Goal: Task Accomplishment & Management: Use online tool/utility

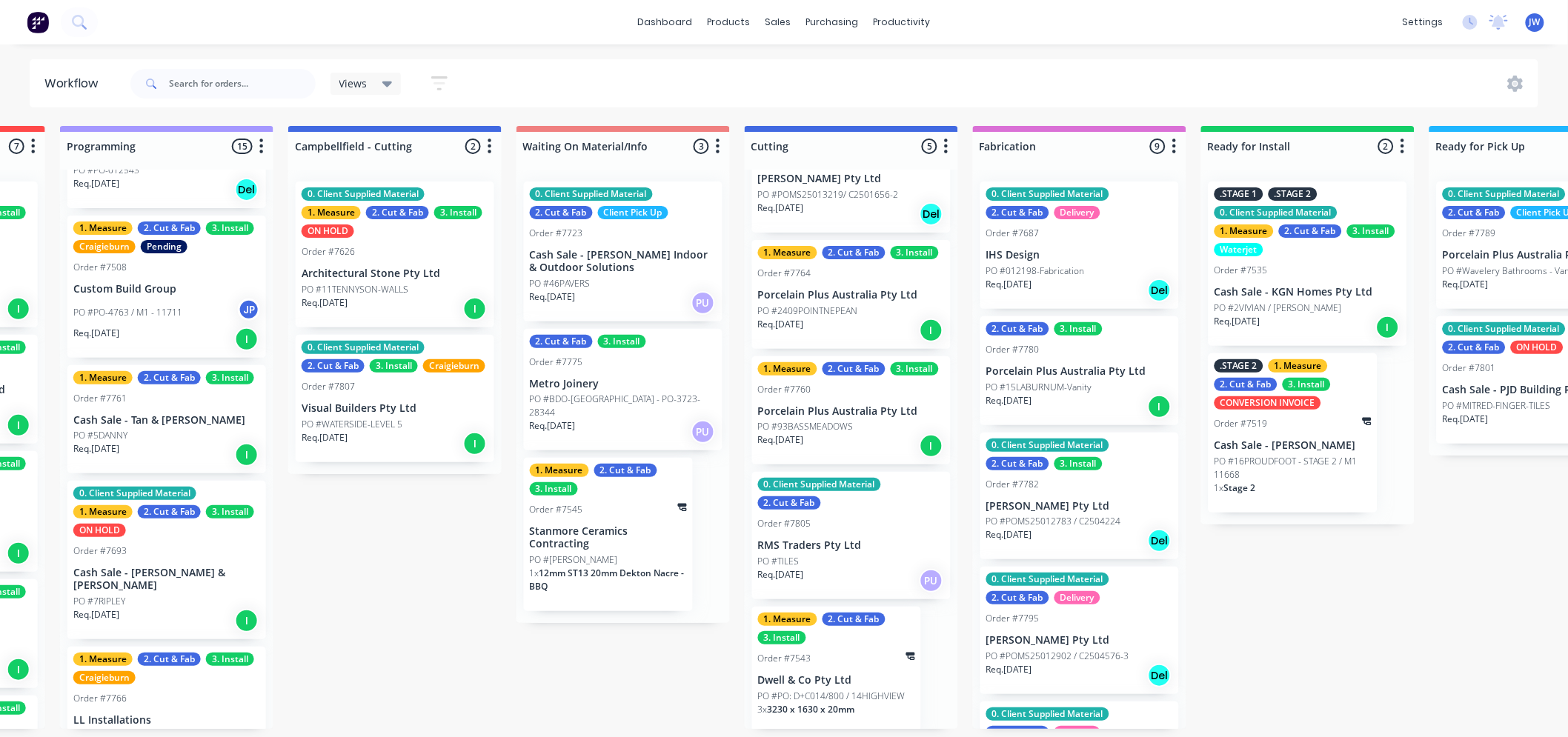
scroll to position [99, 0]
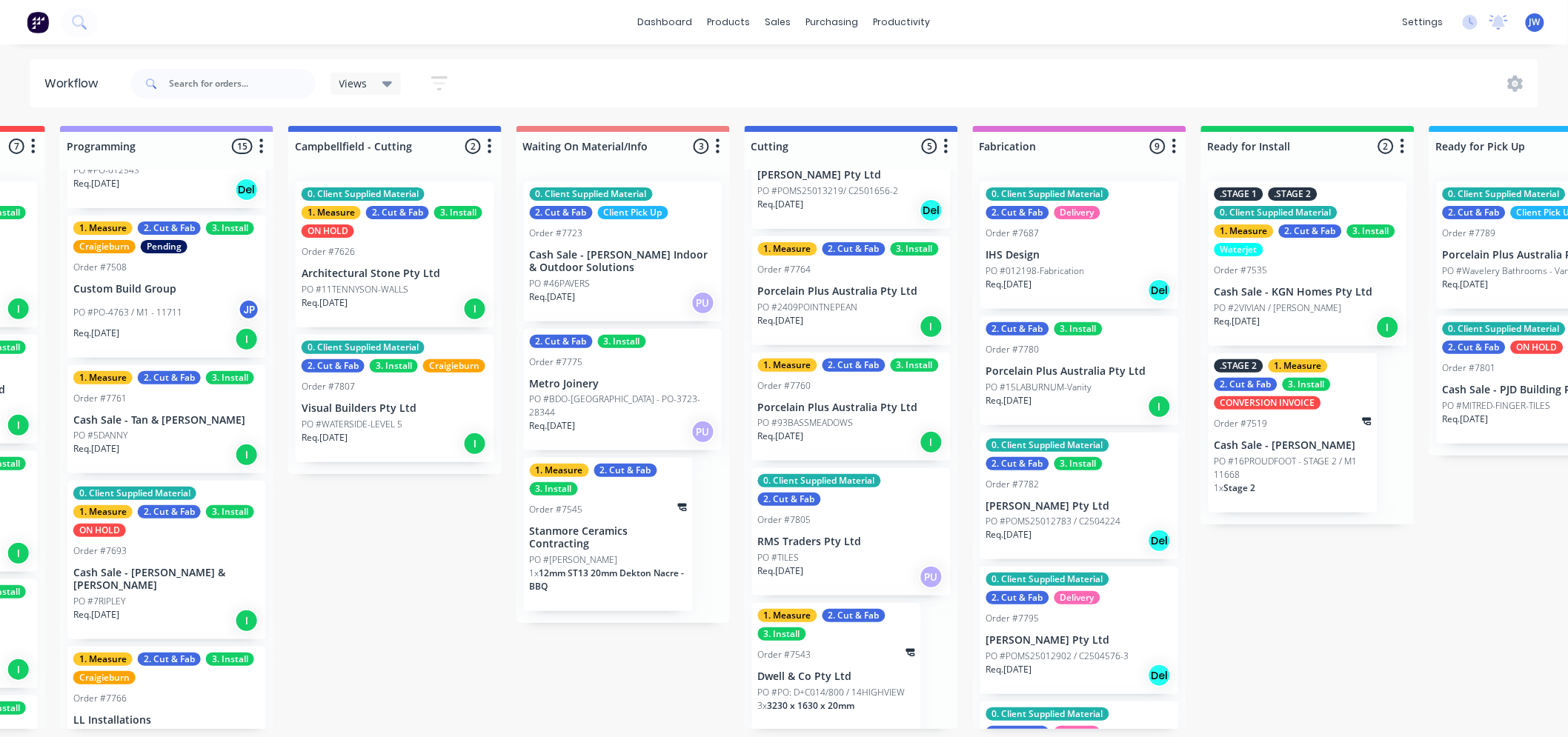
click at [828, 699] on span "3230 x 1630 x 20mm" at bounding box center [811, 705] width 87 height 12
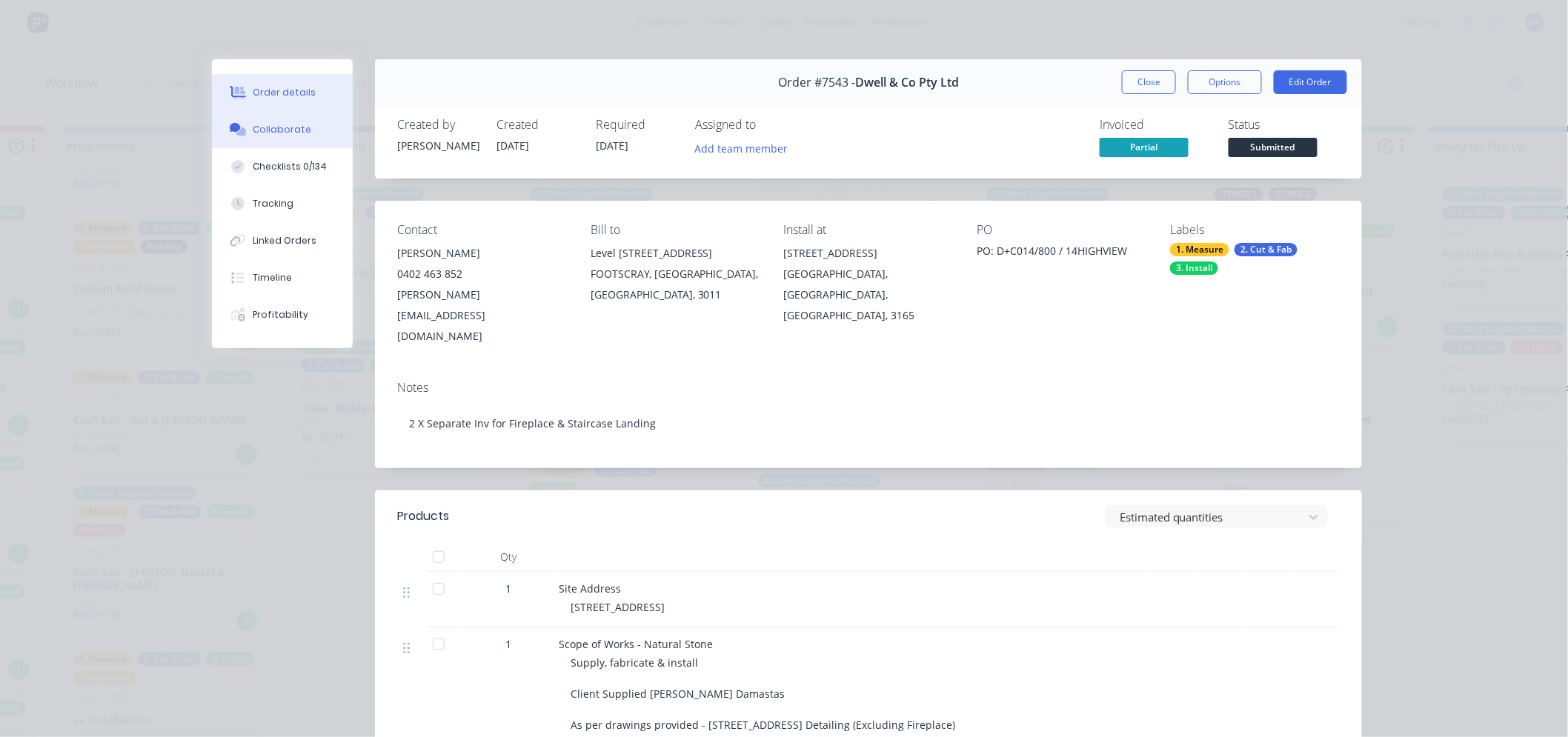
click at [263, 129] on div "Collaborate" at bounding box center [282, 129] width 58 height 13
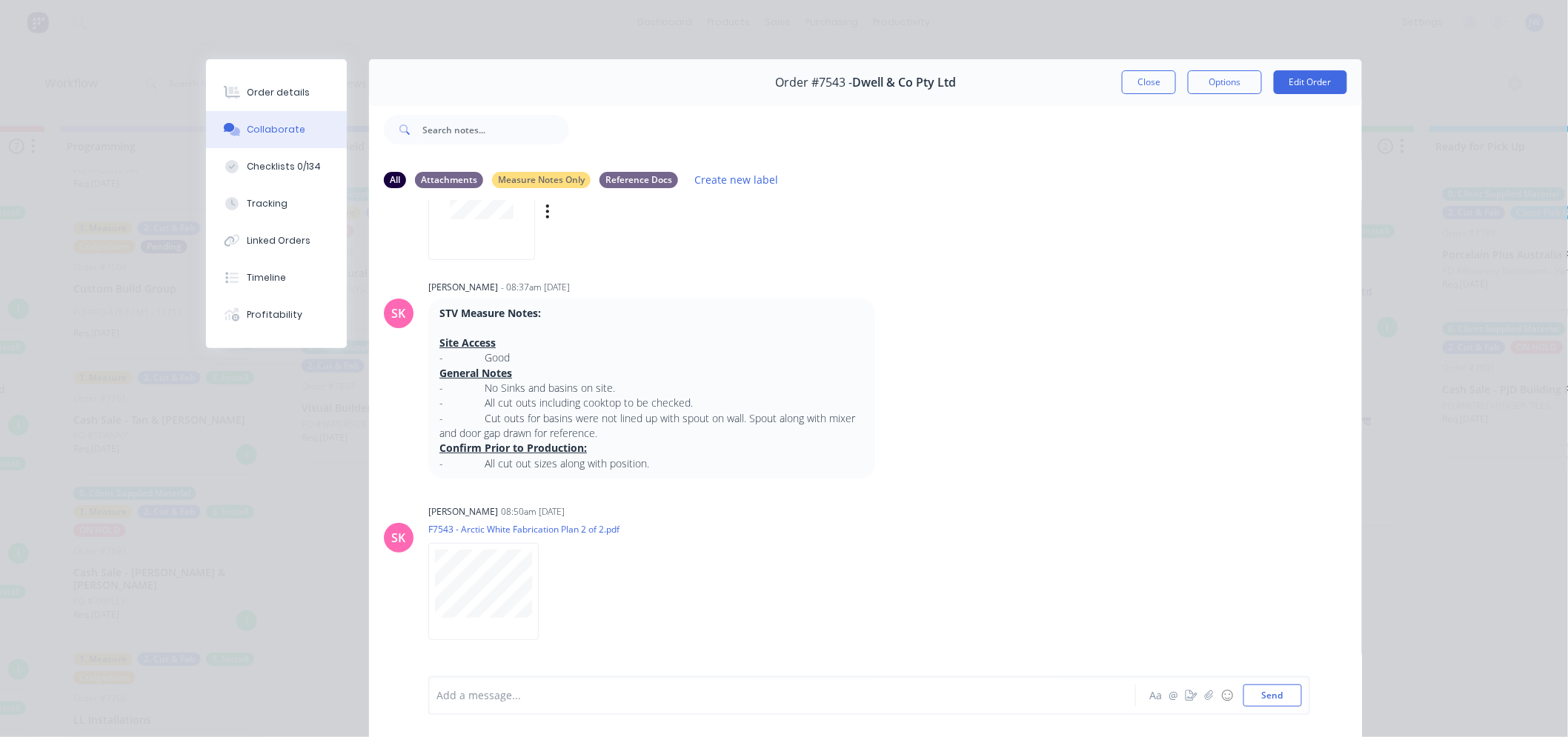
scroll to position [0, 0]
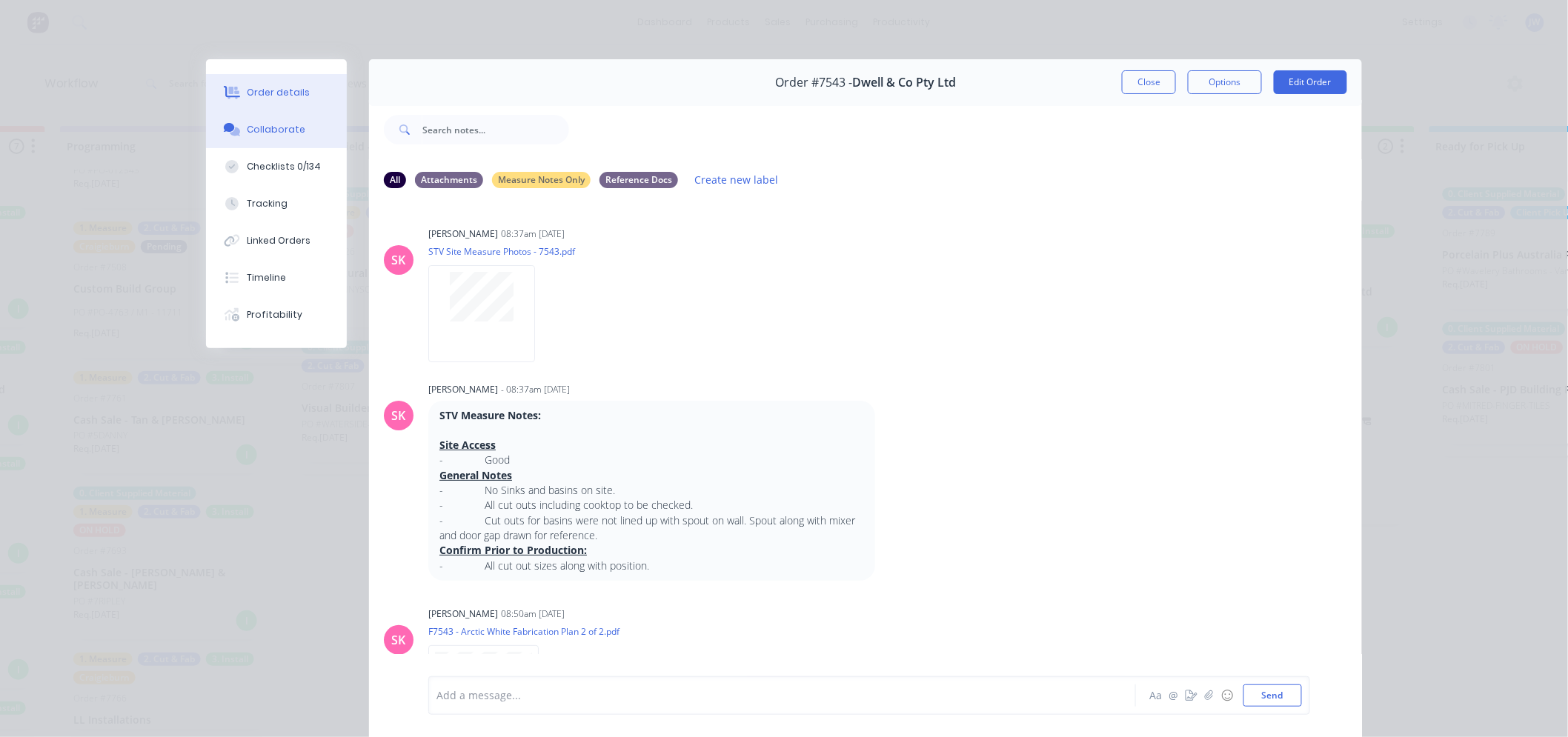
click at [288, 92] on div "Order details" at bounding box center [278, 92] width 63 height 13
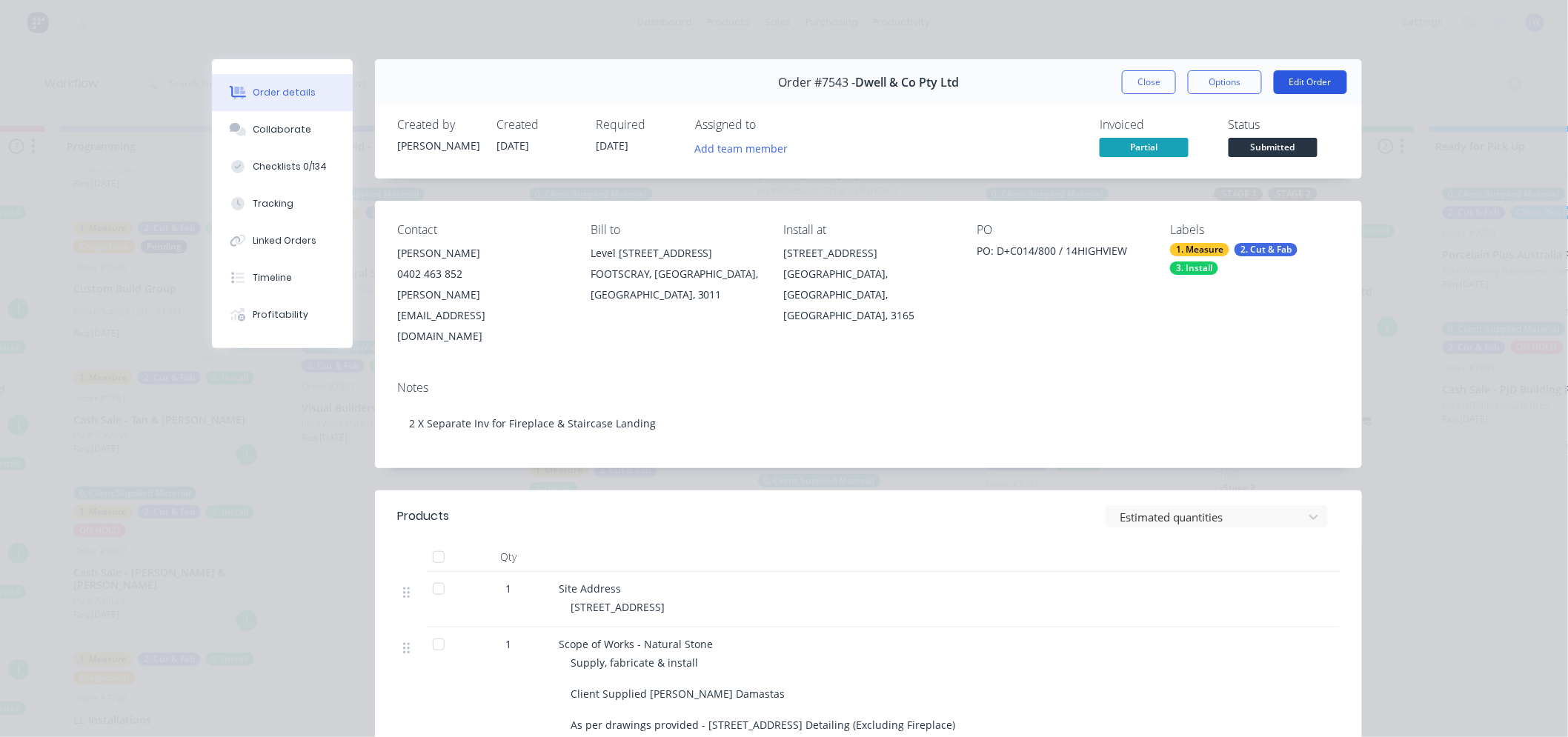
click at [1315, 83] on button "Edit Order" at bounding box center [1310, 82] width 73 height 23
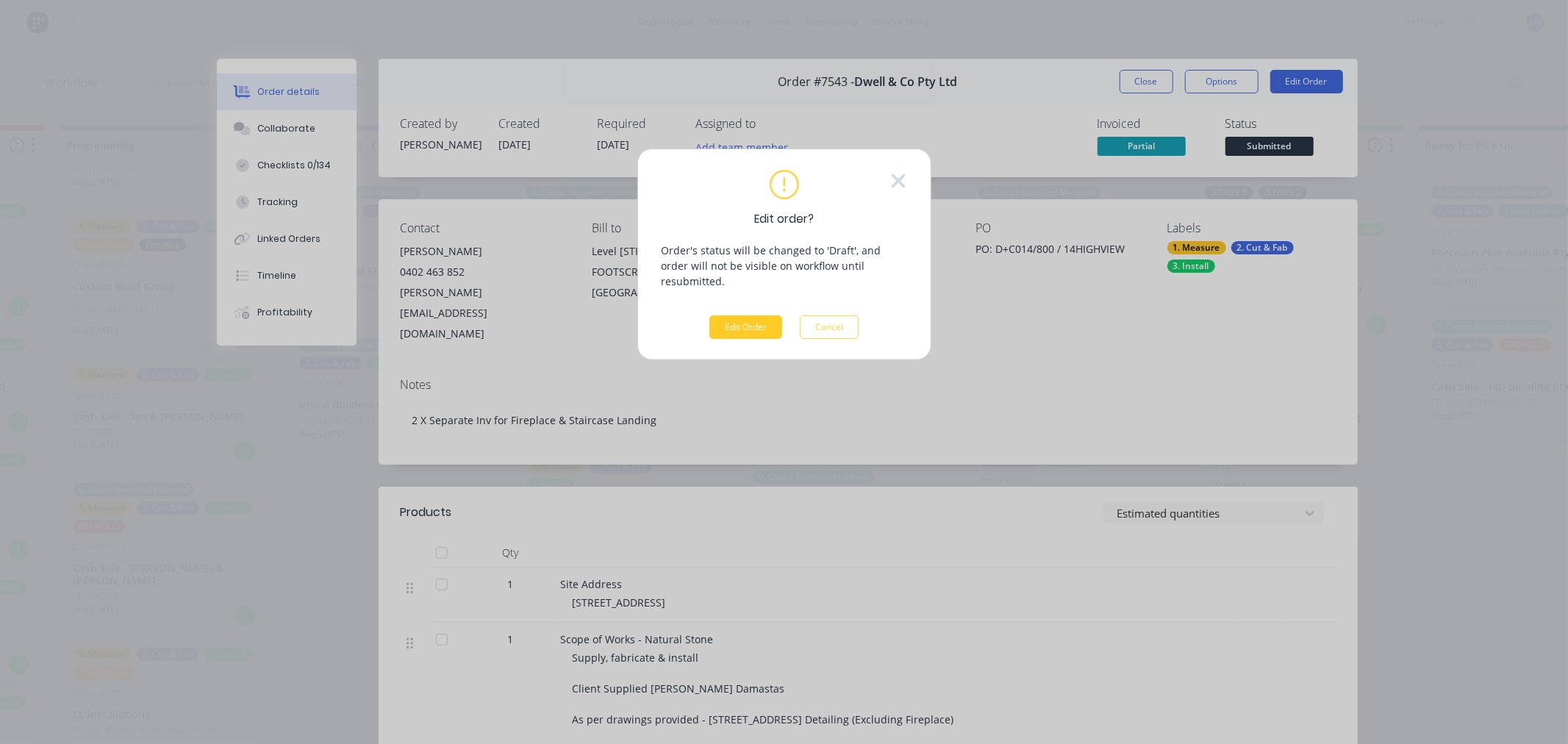
click at [755, 316] on button "Edit Order" at bounding box center [745, 327] width 73 height 23
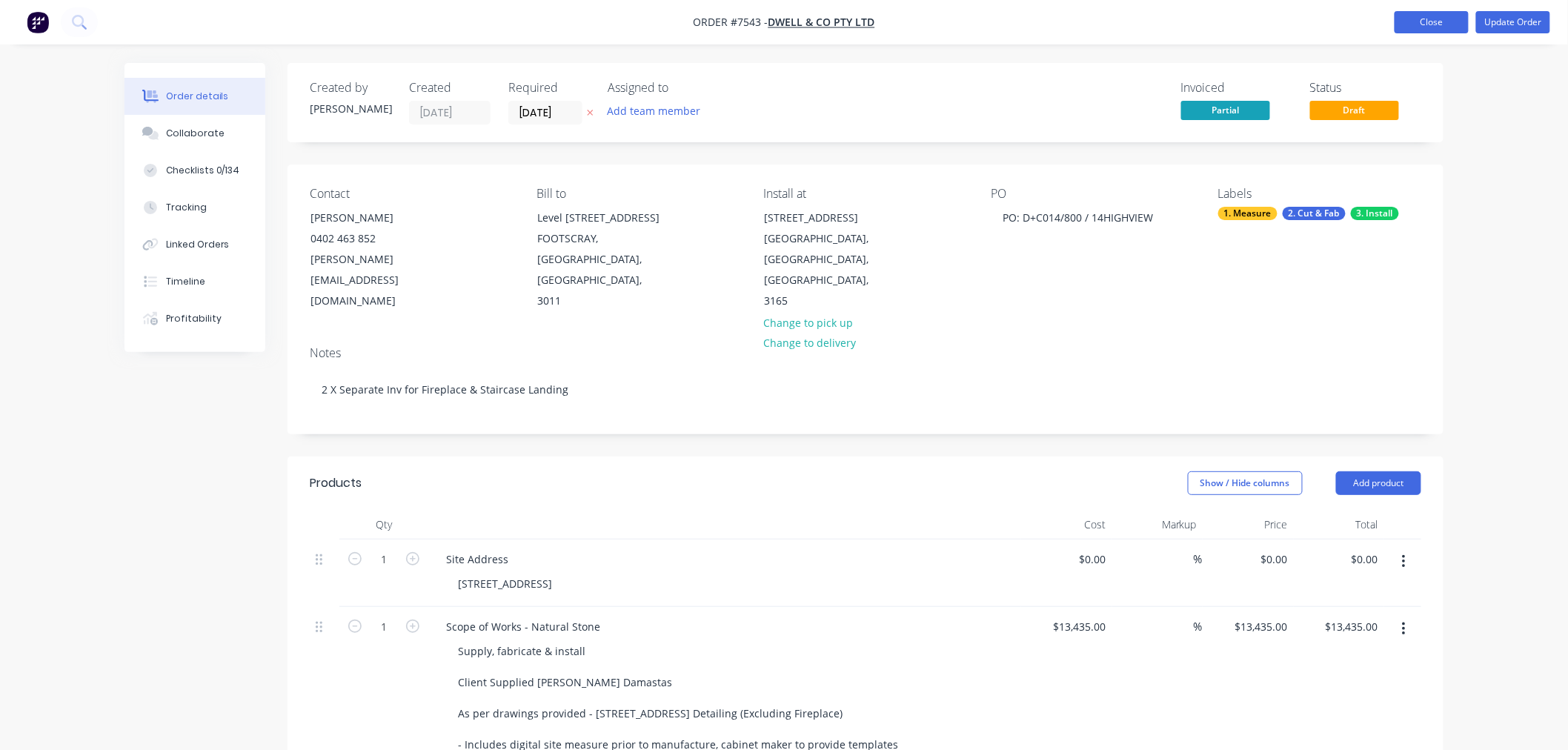
click at [1432, 26] on button "Close" at bounding box center [1431, 22] width 74 height 23
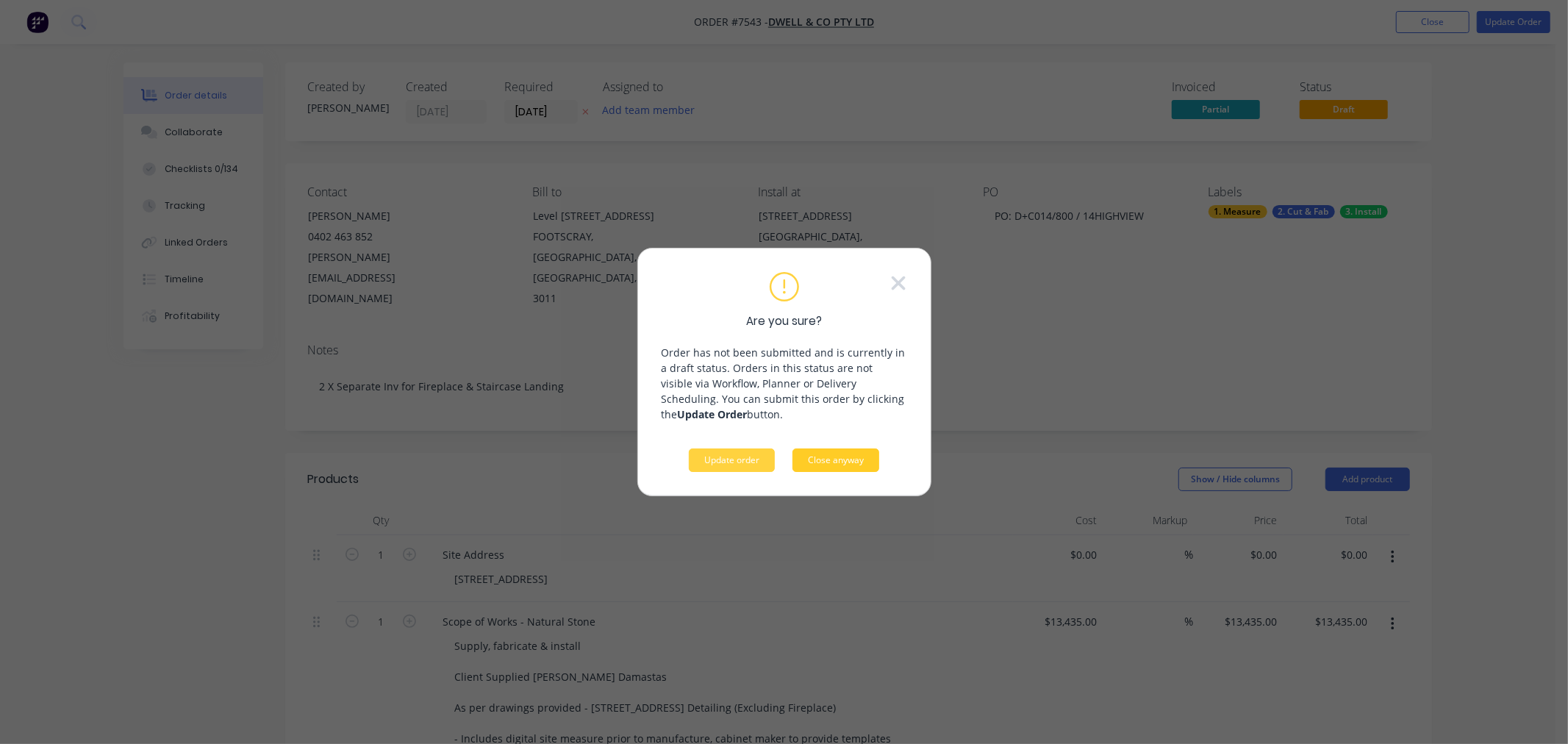
click at [841, 463] on button "Close anyway" at bounding box center [836, 460] width 86 height 23
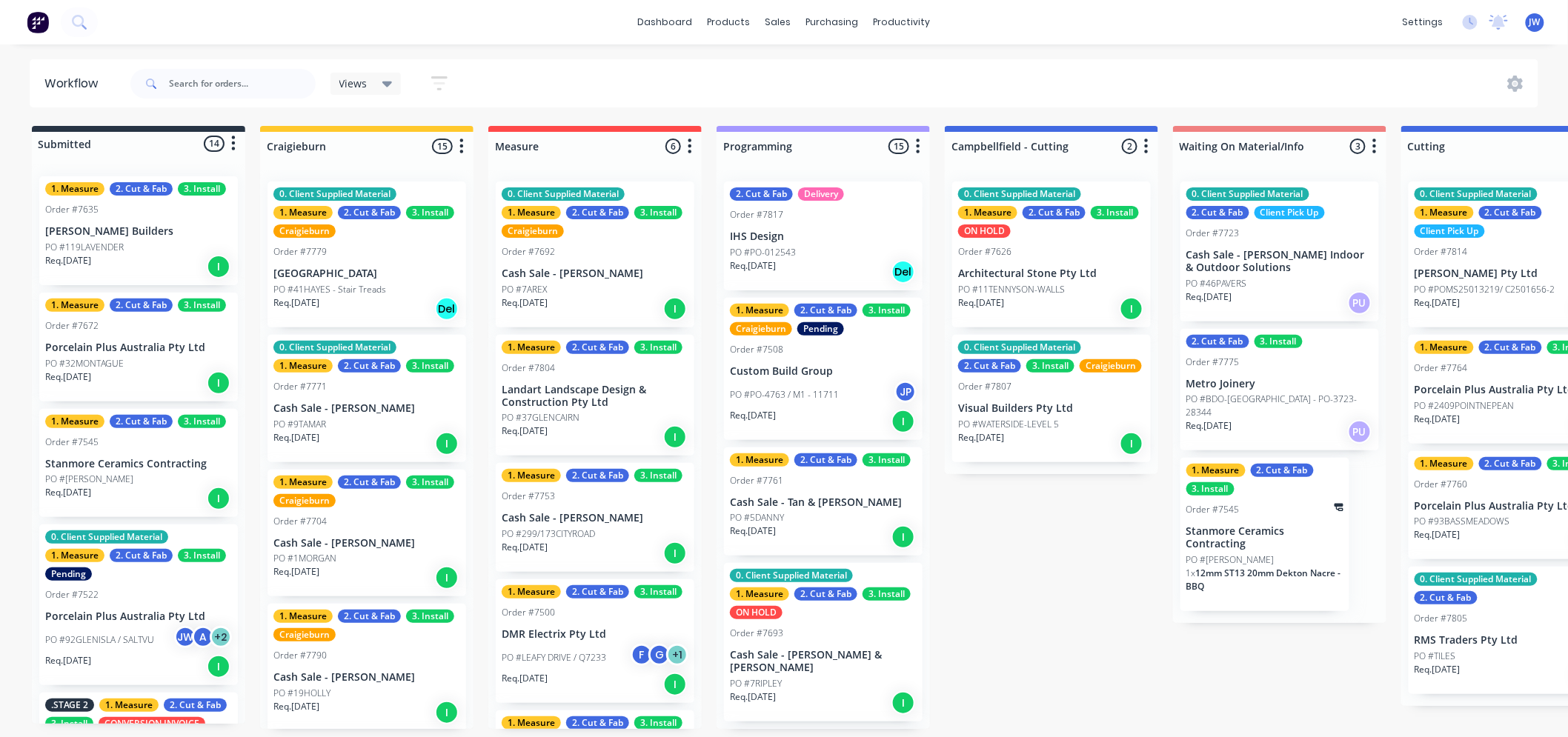
click at [1079, 585] on div "Submitted 14 Status colour #273444 hex #273444 Save Cancel Summaries Total orde…" at bounding box center [1547, 427] width 3116 height 603
click at [765, 68] on div "Product Catalogue" at bounding box center [795, 71] width 92 height 13
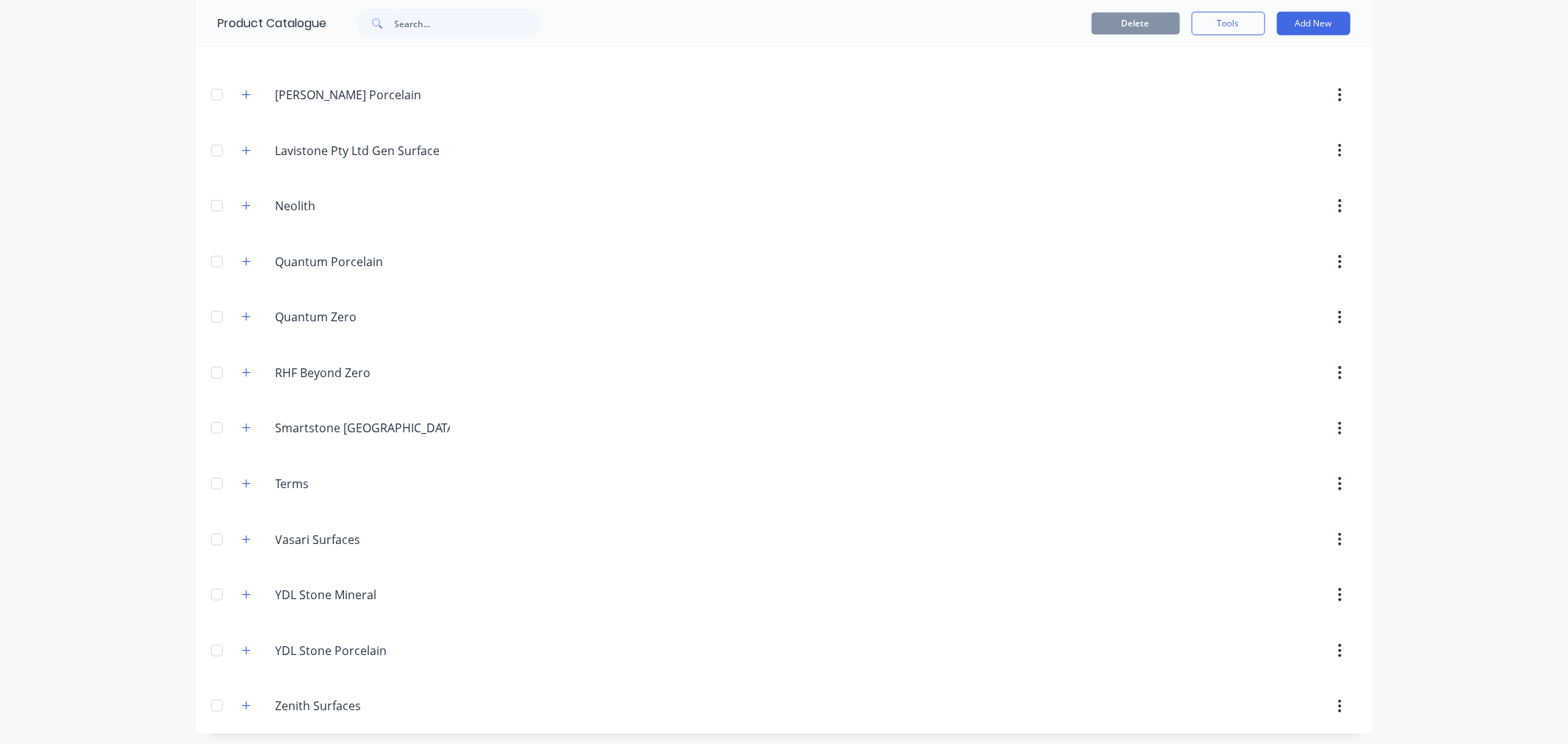
scroll to position [761, 0]
click at [242, 594] on icon "button" at bounding box center [245, 590] width 8 height 10
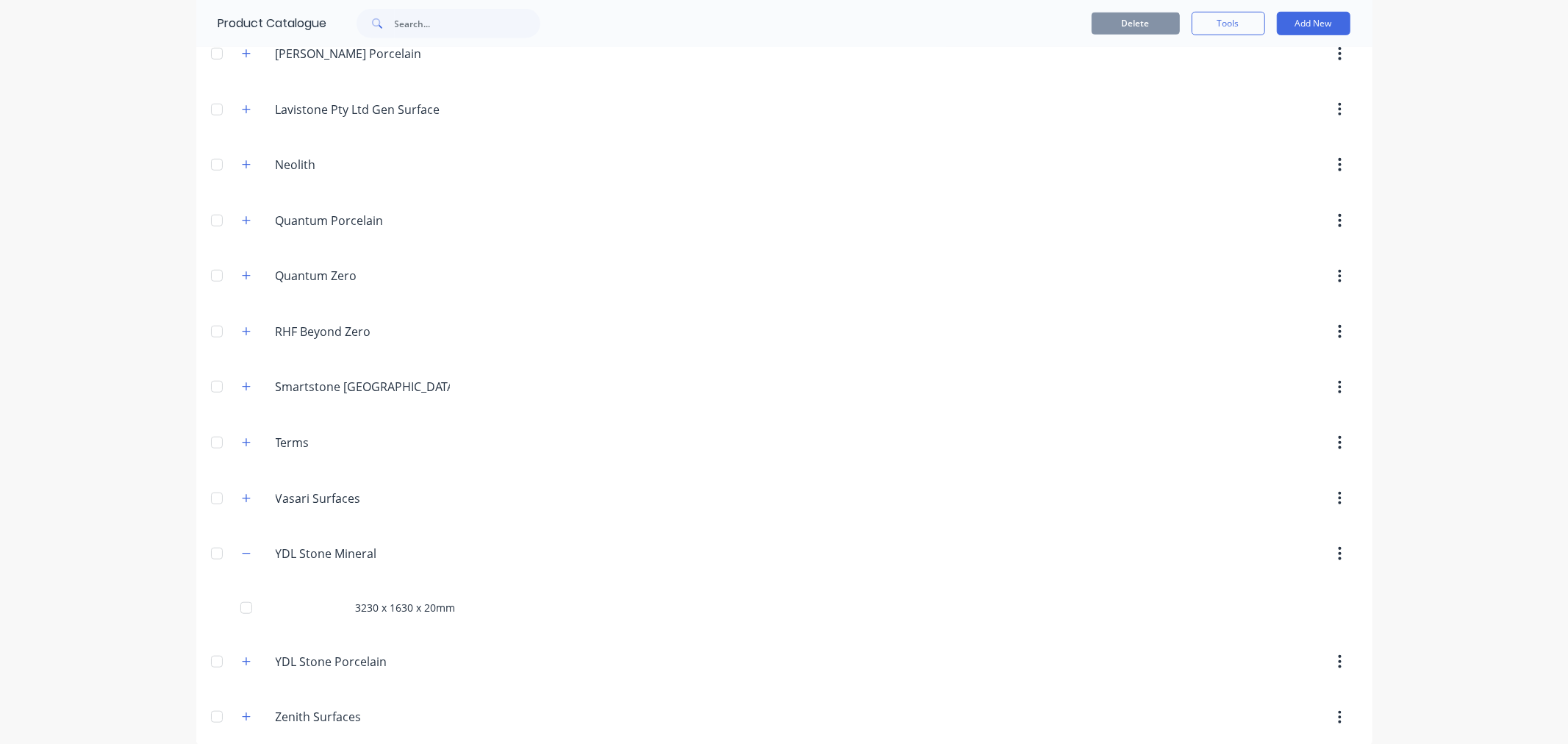
scroll to position [813, 0]
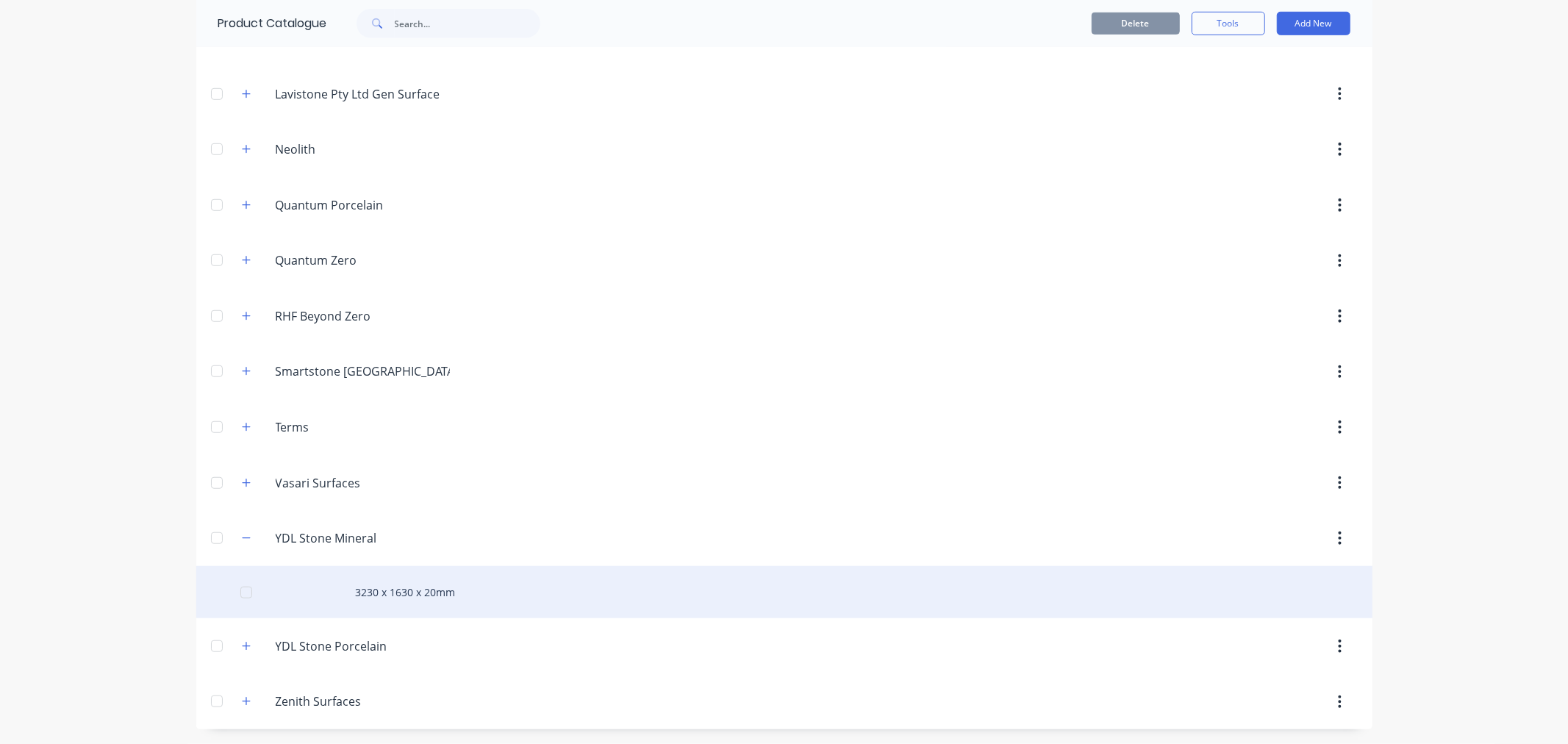
click at [240, 594] on div at bounding box center [246, 593] width 29 height 29
click at [421, 594] on div "3230 x 1630 x 20mm" at bounding box center [784, 592] width 1176 height 52
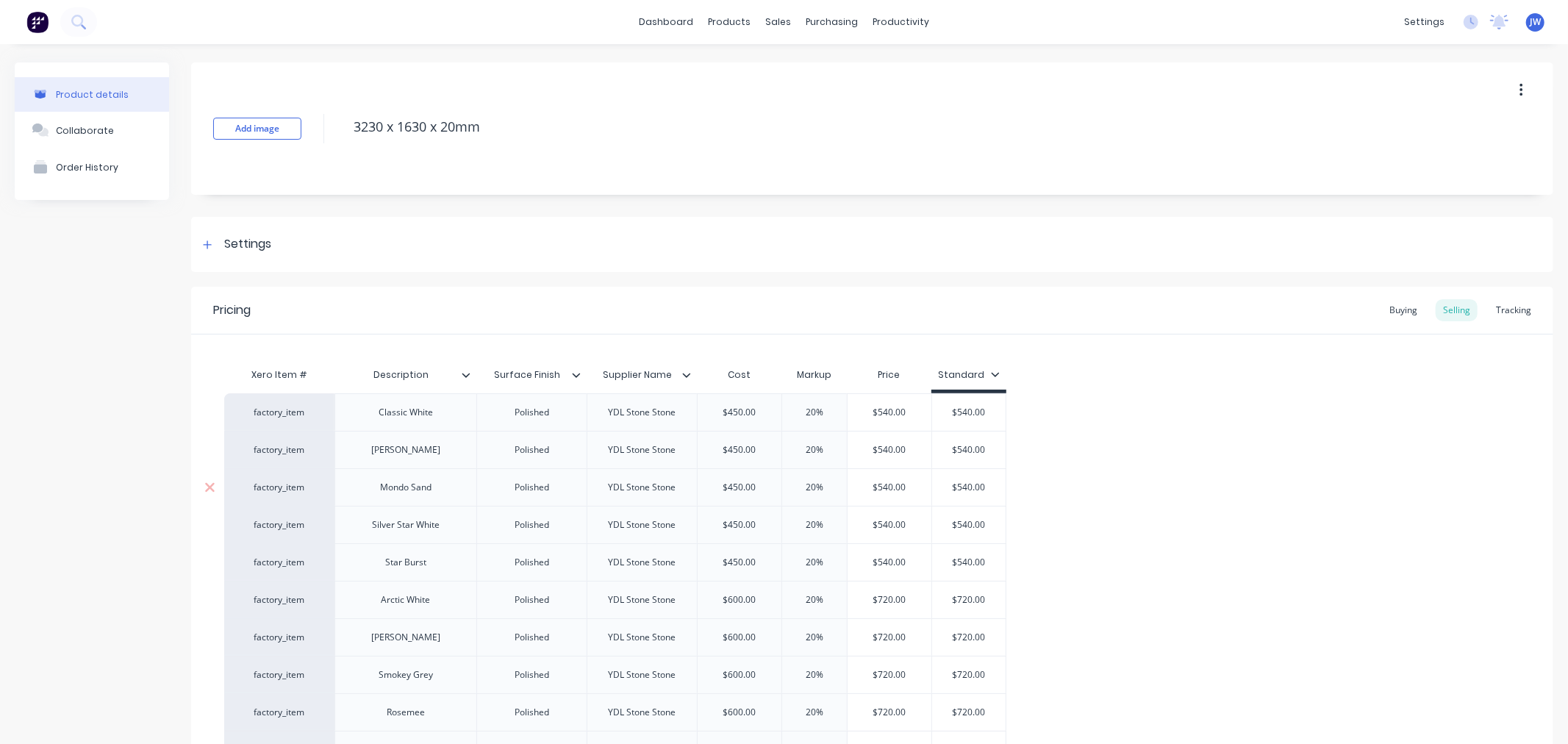
type textarea "x"
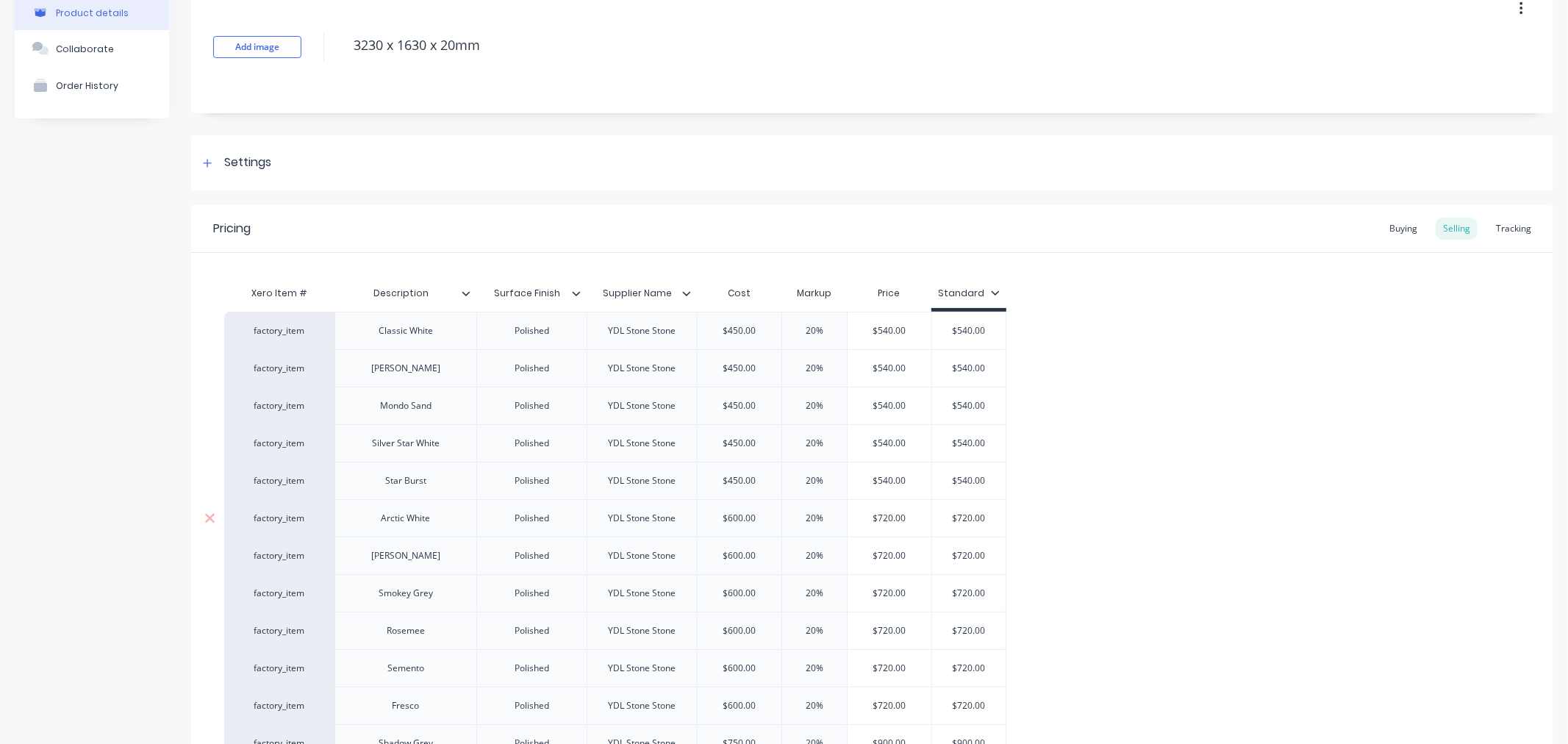
scroll to position [163, 0]
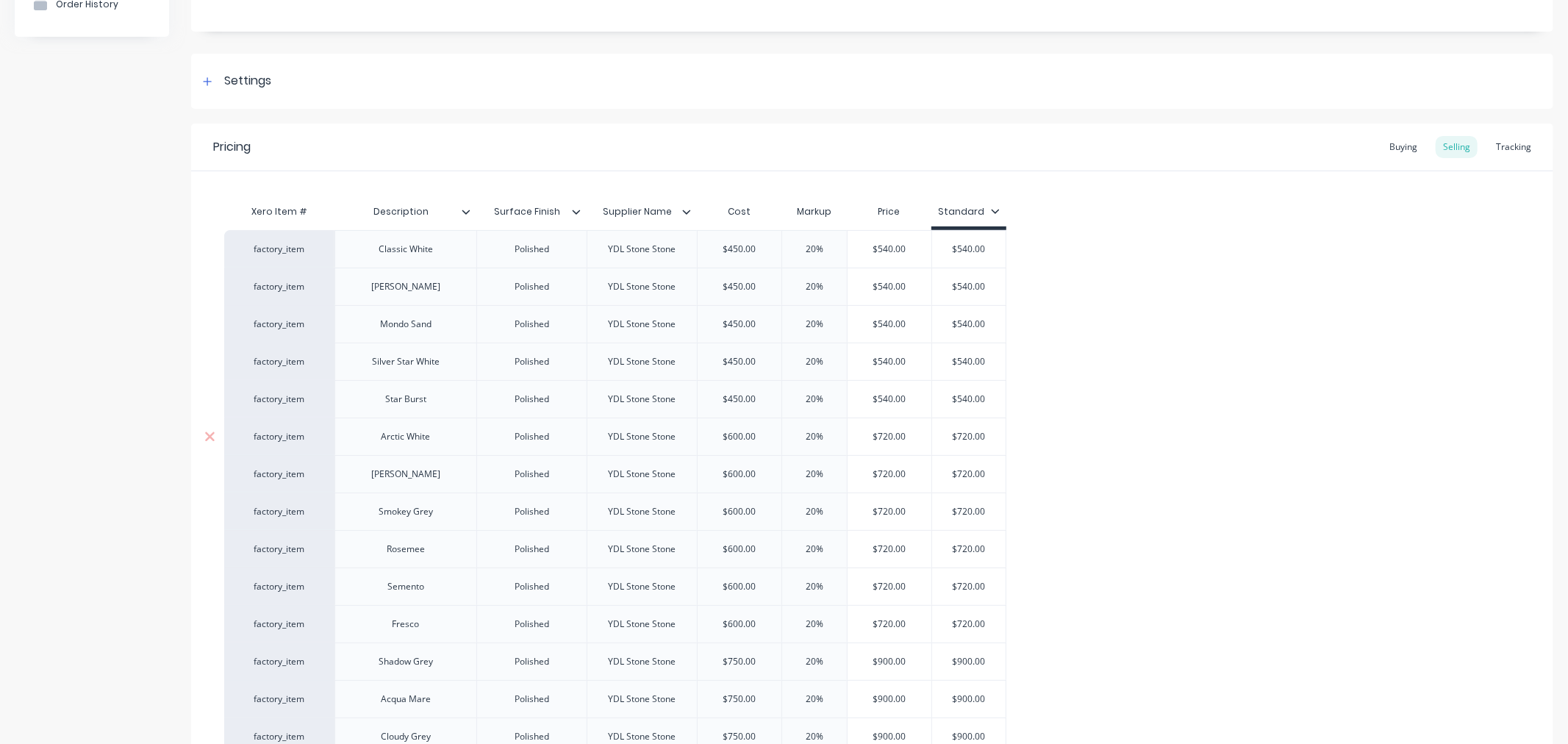
type input "$720.00"
drag, startPoint x: 917, startPoint y: 441, endPoint x: 876, endPoint y: 444, distance: 41.1
click at [876, 444] on div "$720.00 $720.00" at bounding box center [889, 437] width 84 height 37
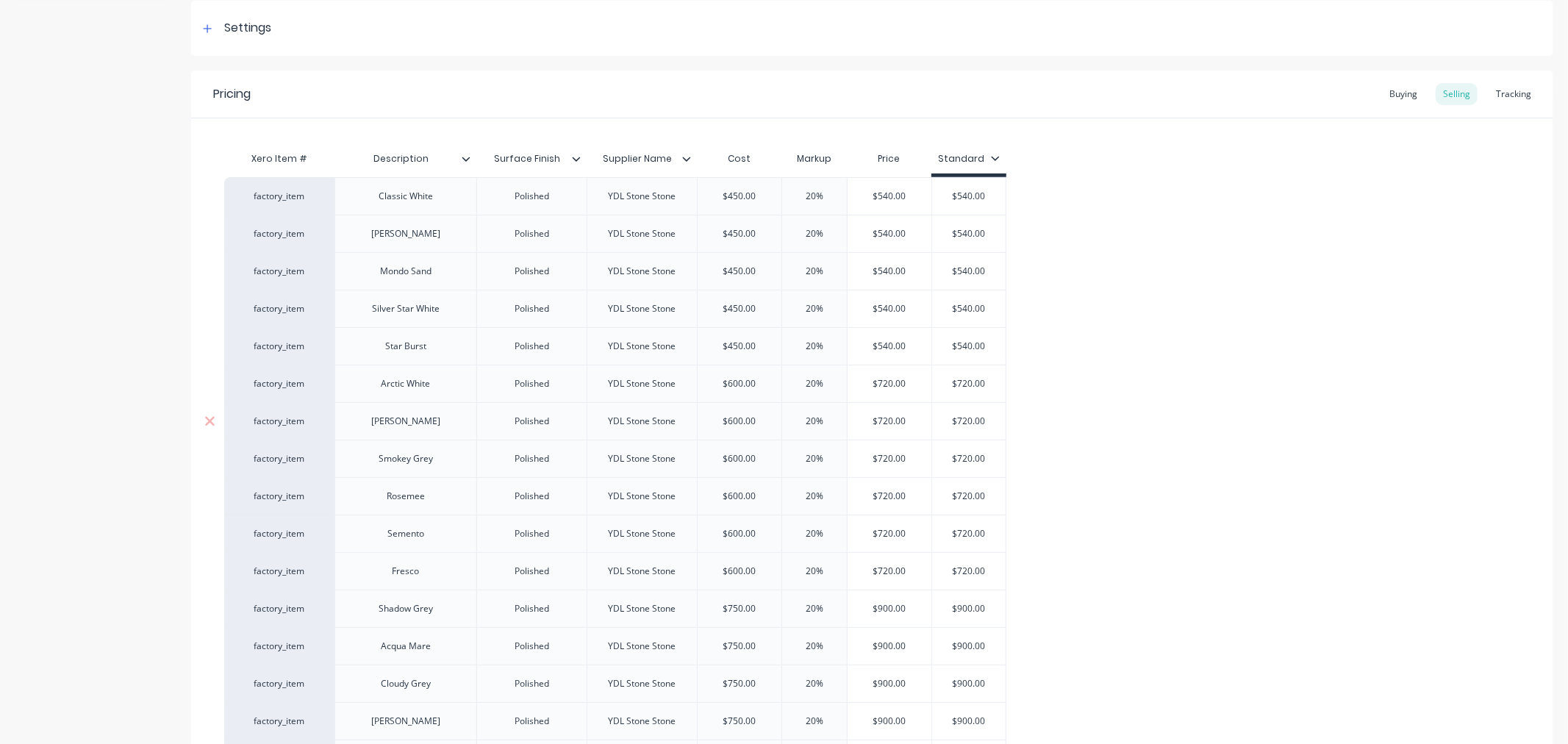
scroll to position [245, 0]
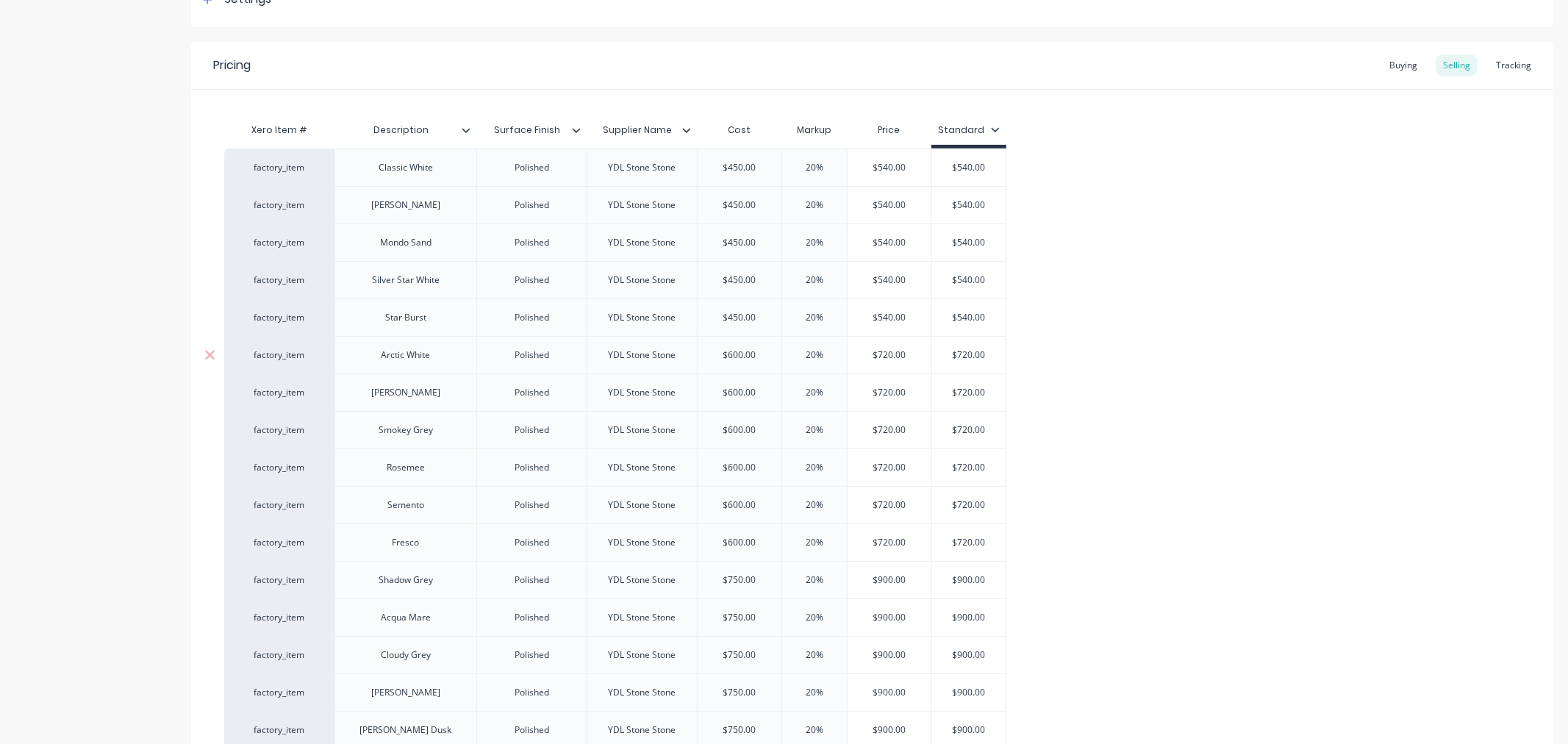
click at [917, 355] on input "$720.00" at bounding box center [889, 355] width 84 height 13
type input "$720.00"
drag, startPoint x: 993, startPoint y: 357, endPoint x: 952, endPoint y: 359, distance: 41.0
click at [952, 359] on input "$720.00" at bounding box center [968, 355] width 73 height 13
